Goal: Task Accomplishment & Management: Manage account settings

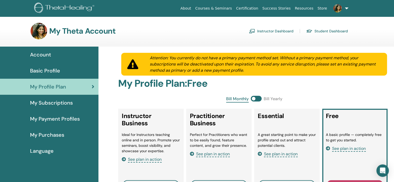
click at [275, 30] on link "Instructor Dashboard" at bounding box center [271, 31] width 45 height 8
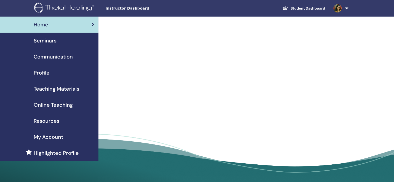
click at [54, 44] on span "Seminars" at bounding box center [45, 41] width 23 height 8
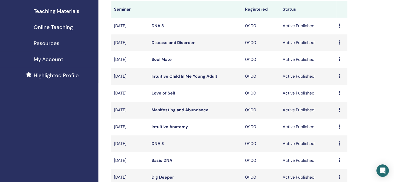
scroll to position [181, 0]
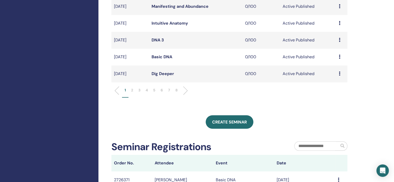
click at [160, 90] on li "6" at bounding box center [162, 92] width 8 height 10
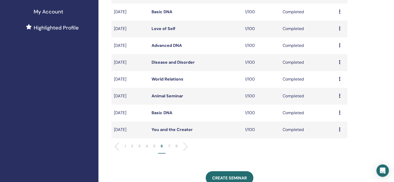
scroll to position [155, 0]
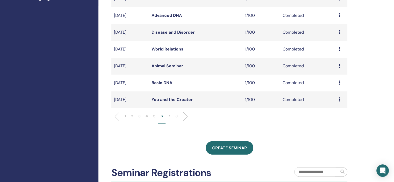
click at [151, 117] on li "5" at bounding box center [154, 118] width 8 height 10
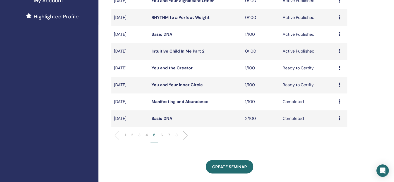
scroll to position [104, 0]
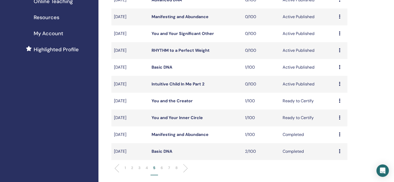
click at [340, 118] on icon at bounding box center [340, 117] width 2 height 4
click at [170, 169] on li "7" at bounding box center [168, 170] width 7 height 10
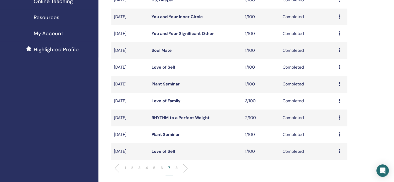
click at [162, 170] on p "6" at bounding box center [161, 167] width 2 height 5
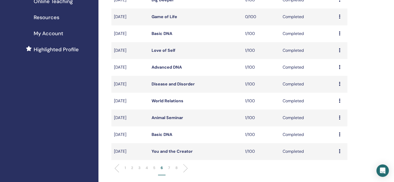
click at [339, 83] on icon at bounding box center [340, 84] width 2 height 4
click at [336, 95] on link "Attendees" at bounding box center [335, 95] width 20 height 5
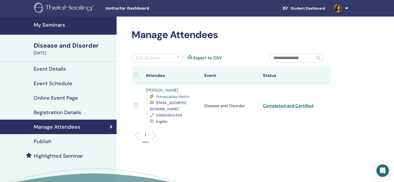
click at [159, 91] on link "pooja shah" at bounding box center [162, 89] width 32 height 5
click at [53, 26] on h4 "My Seminars" at bounding box center [74, 25] width 80 height 6
